Goal: Transaction & Acquisition: Purchase product/service

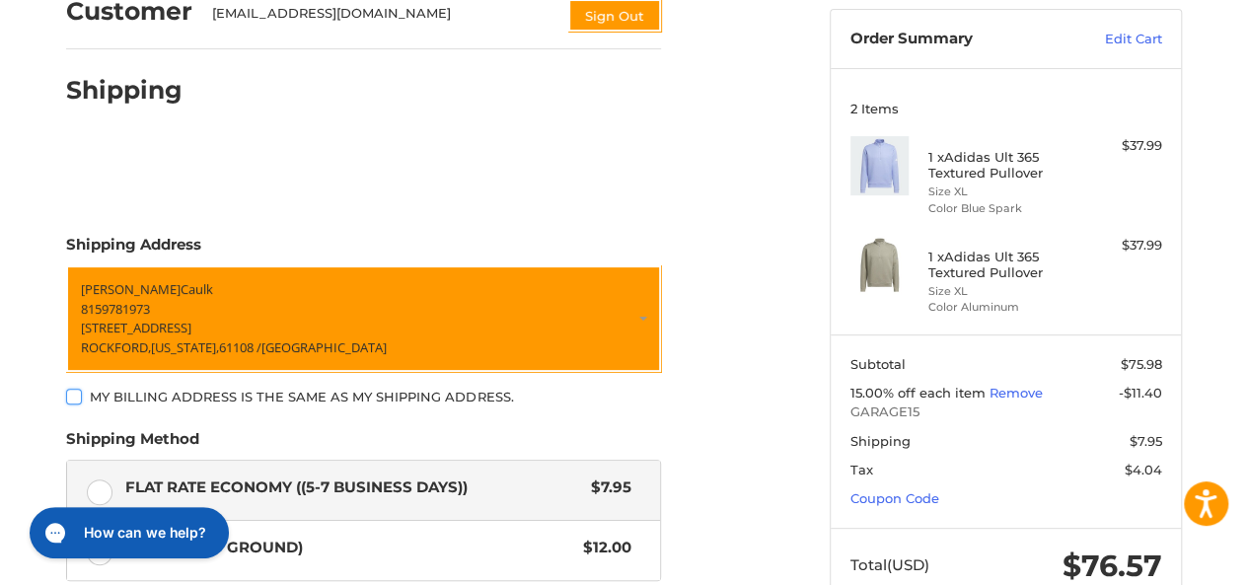
scroll to position [219, 0]
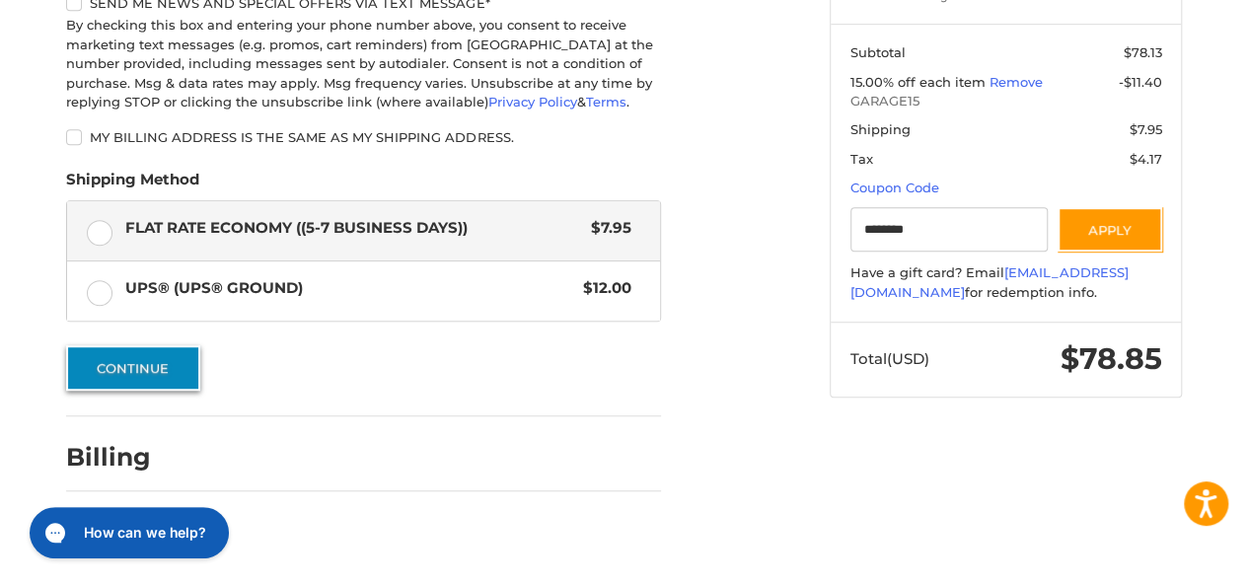
scroll to position [581, 0]
click at [165, 367] on button "Continue" at bounding box center [133, 367] width 134 height 45
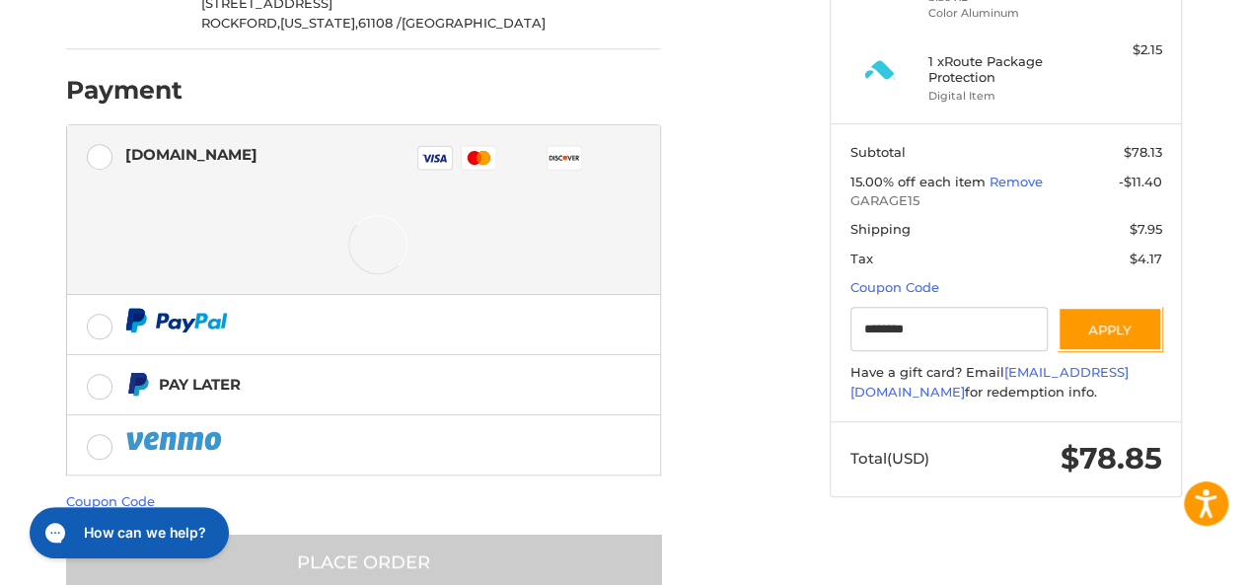
scroll to position [512, 0]
